Goal: Check status: Check status

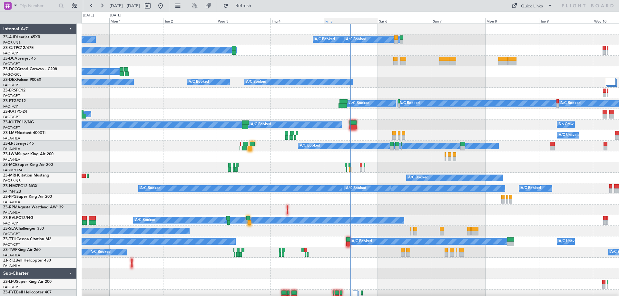
click at [337, 21] on div "Fri 5" at bounding box center [351, 21] width 54 height 6
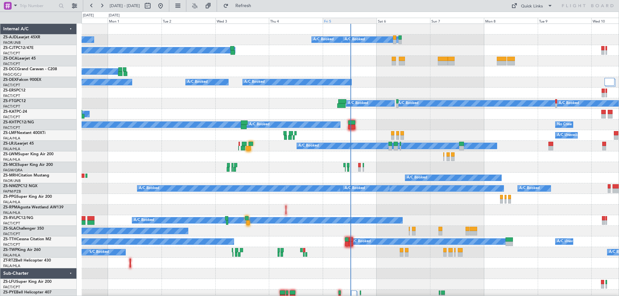
click at [336, 19] on div "Fri 5" at bounding box center [350, 21] width 54 height 6
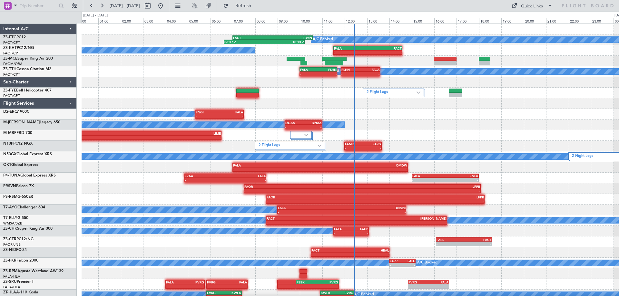
click at [514, 131] on div "A/C Booked 06:37 Z 10:13 Z FACT 07:00 Z FBMN 10:35 Z A/C Booked - - FALA 11:30 …" at bounding box center [350, 167] width 537 height 287
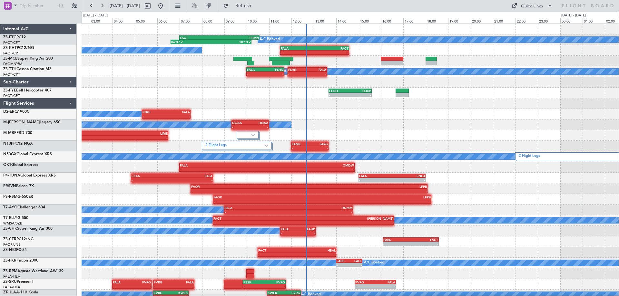
click at [439, 114] on div "A/C Booked - - FNGI 05:20 Z FALA 07:30 Z - - FALA 07:00 Z FNLU 09:05 Z" at bounding box center [350, 114] width 537 height 11
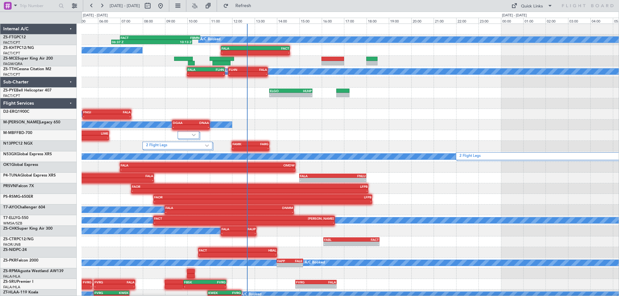
click at [466, 127] on div "A/C Booked - - DGAA 09:20 Z DNAA 11:00 Z" at bounding box center [350, 125] width 537 height 11
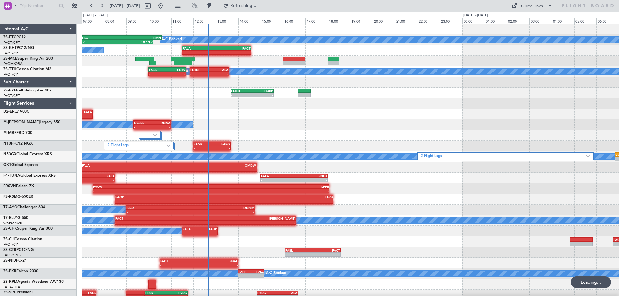
click at [404, 123] on div "A/C Booked - - DGAA 09:20 Z DNAA 11:00 Z" at bounding box center [350, 125] width 537 height 11
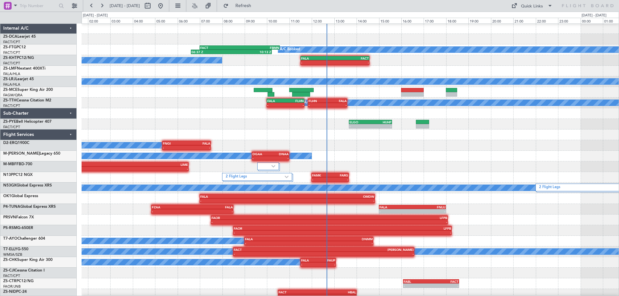
click at [422, 138] on div at bounding box center [350, 135] width 537 height 11
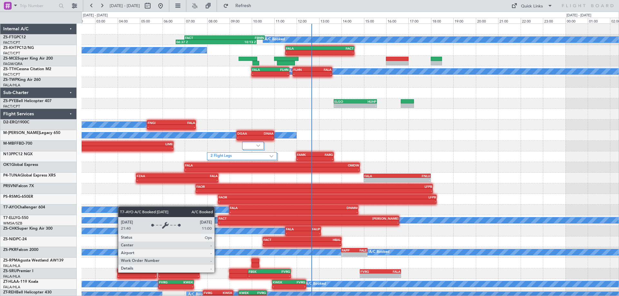
click at [90, 211] on div "A/C Booked 06:37 Z 10:13 Z FACT 07:00 Z FBMN 10:35 Z A/C Booked - - FALA 11:30 …" at bounding box center [350, 162] width 537 height 276
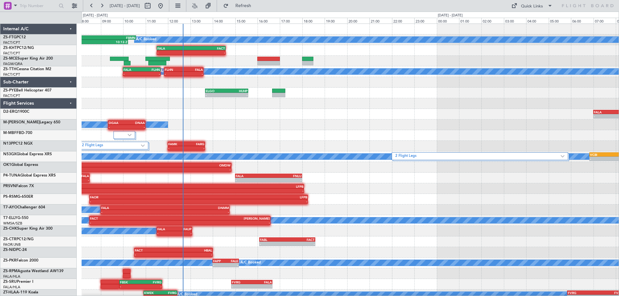
click at [291, 124] on div "A/C Booked 06:37 Z 10:13 Z FACT 07:00 Z FBMN 10:35 Z A/C Booked - - FALA 11:30 …" at bounding box center [350, 167] width 537 height 287
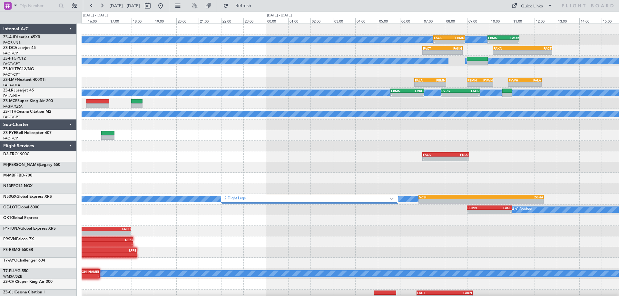
click at [362, 145] on div "A/C Booked A/C Booked A/C Booked - - FAOR 07:30 Z FBMN 08:55 Z - - FBMN 09:55 Z…" at bounding box center [350, 205] width 537 height 362
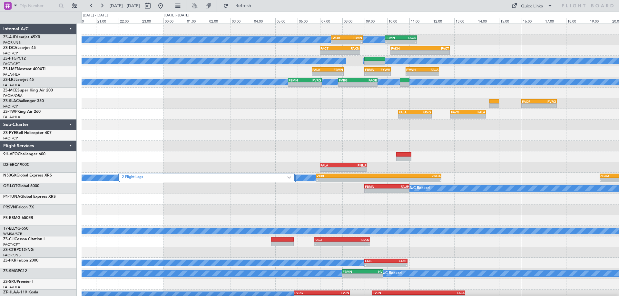
click at [358, 152] on div "A/C Booked A/C Booked A/C Booked - - FAOR 07:30 Z FBMN 08:55 Z - - FBMN 09:55 Z…" at bounding box center [350, 167] width 537 height 287
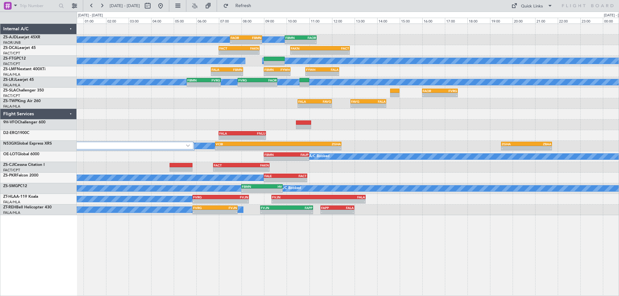
click at [447, 145] on div "2 Flight Legs A/C Booked - - VCBI 06:50 Z ZGHA 12:26 Z - - ZGHA 19:30 Z ZBAA 21…" at bounding box center [348, 146] width 542 height 11
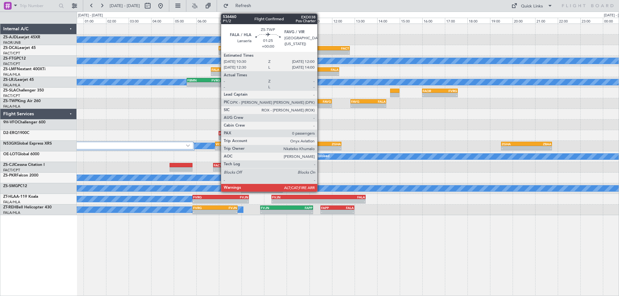
click at [320, 103] on div "FALA 10:30 Z FAVG 12:00 Z" at bounding box center [314, 101] width 34 height 5
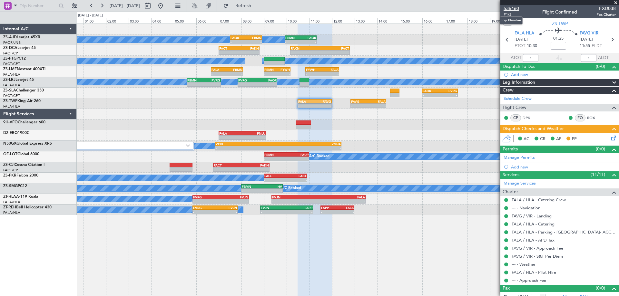
click at [517, 9] on span "536460" at bounding box center [510, 8] width 15 height 7
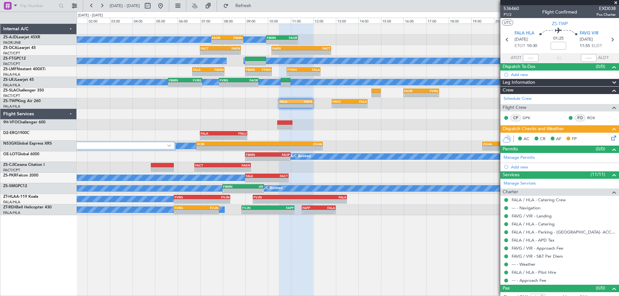
click at [361, 131] on div "A/C Booked A/C Booked A/C Booked - - FAOR 07:30 Z FBMN 08:55 Z - - FBMN 09:55 Z…" at bounding box center [348, 119] width 542 height 191
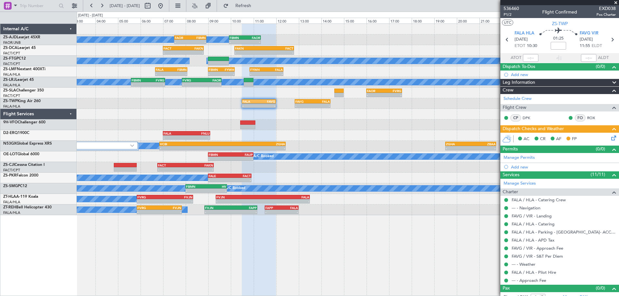
click at [372, 129] on div at bounding box center [348, 125] width 542 height 11
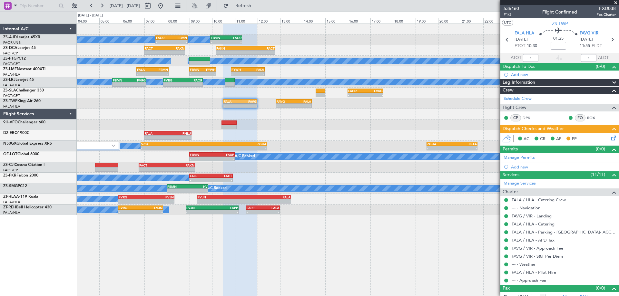
click at [337, 119] on div at bounding box center [348, 114] width 542 height 11
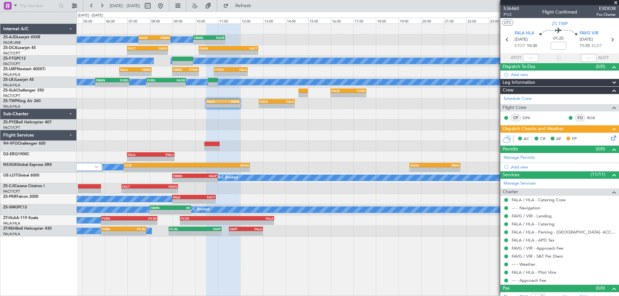
click at [342, 127] on div "HUHP 04:55 Z ELGO 06:40 Z - -" at bounding box center [348, 125] width 542 height 11
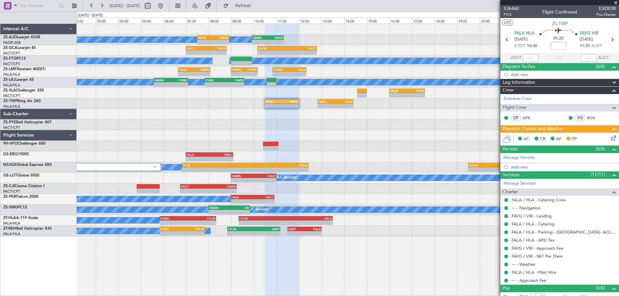
click at [372, 149] on div "A/C Booked A/C Booked A/C Booked - - FAOR 07:30 Z FBMN 08:55 Z - - FBMN 09:55 Z…" at bounding box center [348, 130] width 542 height 213
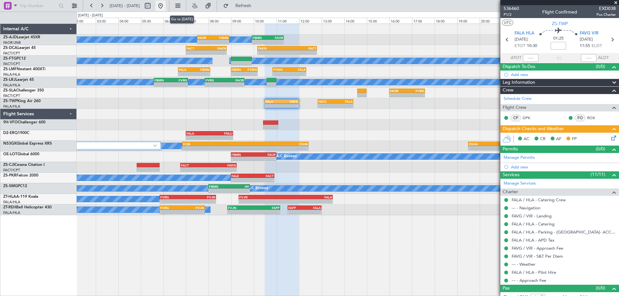
click at [166, 8] on button at bounding box center [160, 6] width 10 height 10
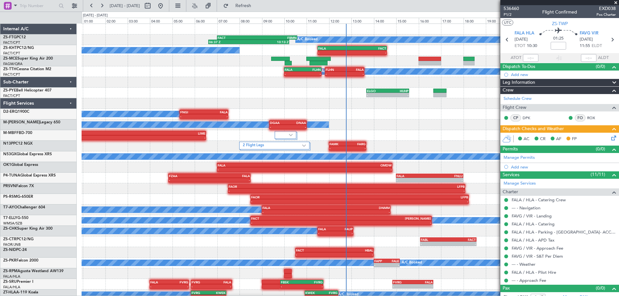
click at [428, 114] on div "FNGI 05:20 Z FALA 07:30 Z - - A/C Booked" at bounding box center [350, 114] width 537 height 11
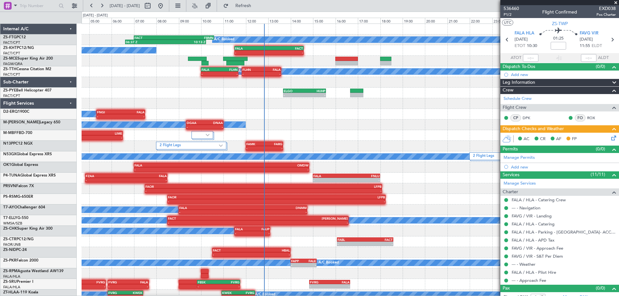
click at [364, 118] on div "FNGI 05:20 Z FALA 07:30 Z - - A/C Booked - - FALA 07:00 Z FNLU 09:05 Z" at bounding box center [350, 114] width 537 height 11
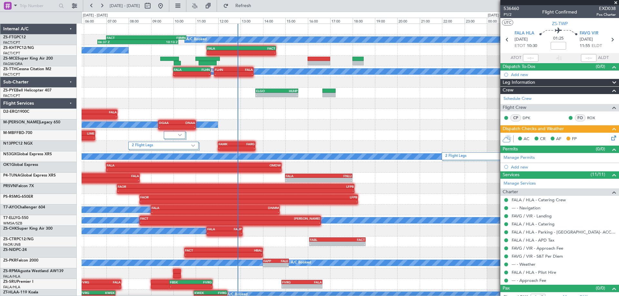
click at [334, 126] on div "A/C Booked - - DGAA 09:20 Z DNAA 11:00 Z" at bounding box center [350, 125] width 537 height 11
